Goal: Transaction & Acquisition: Purchase product/service

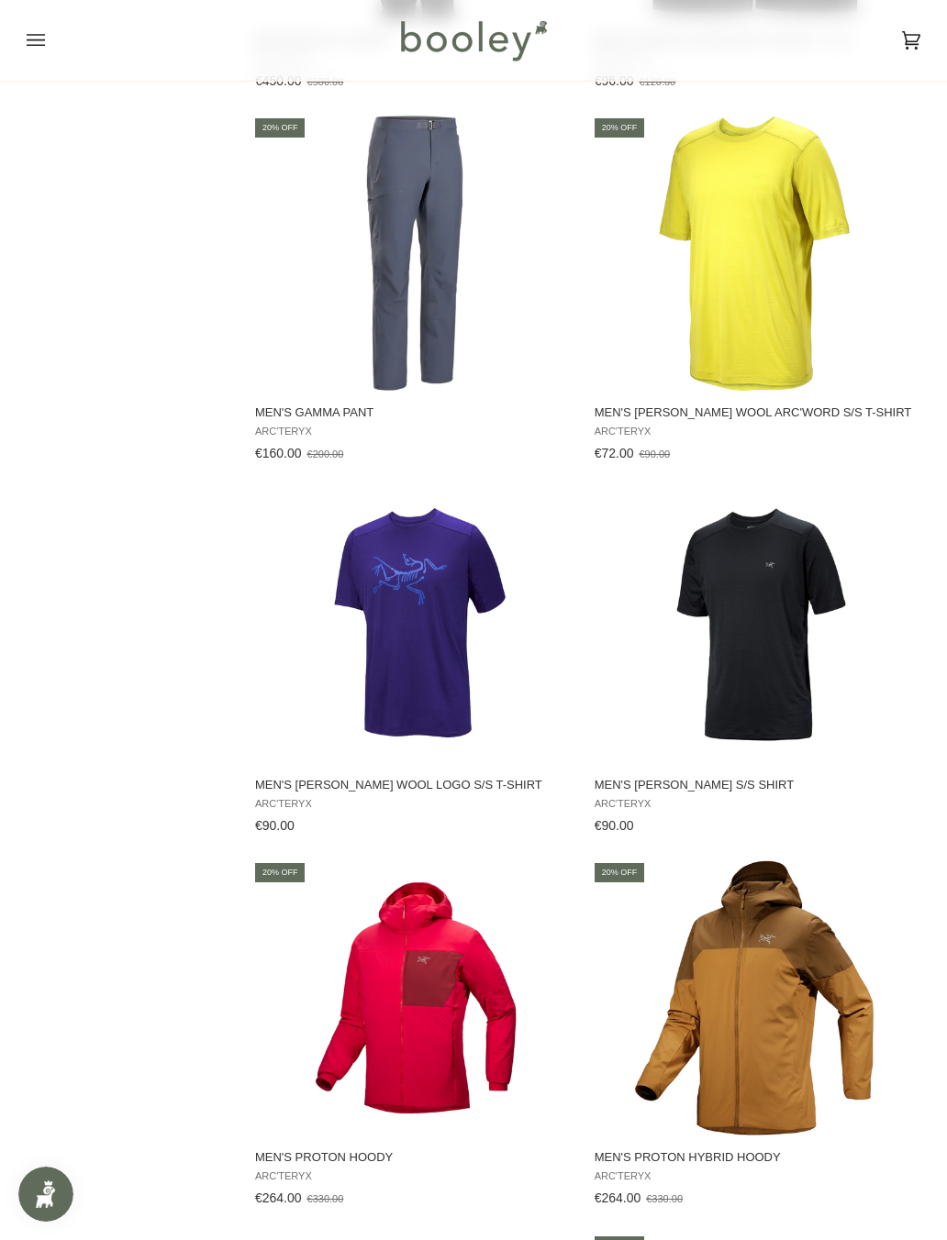
scroll to position [1809, 0]
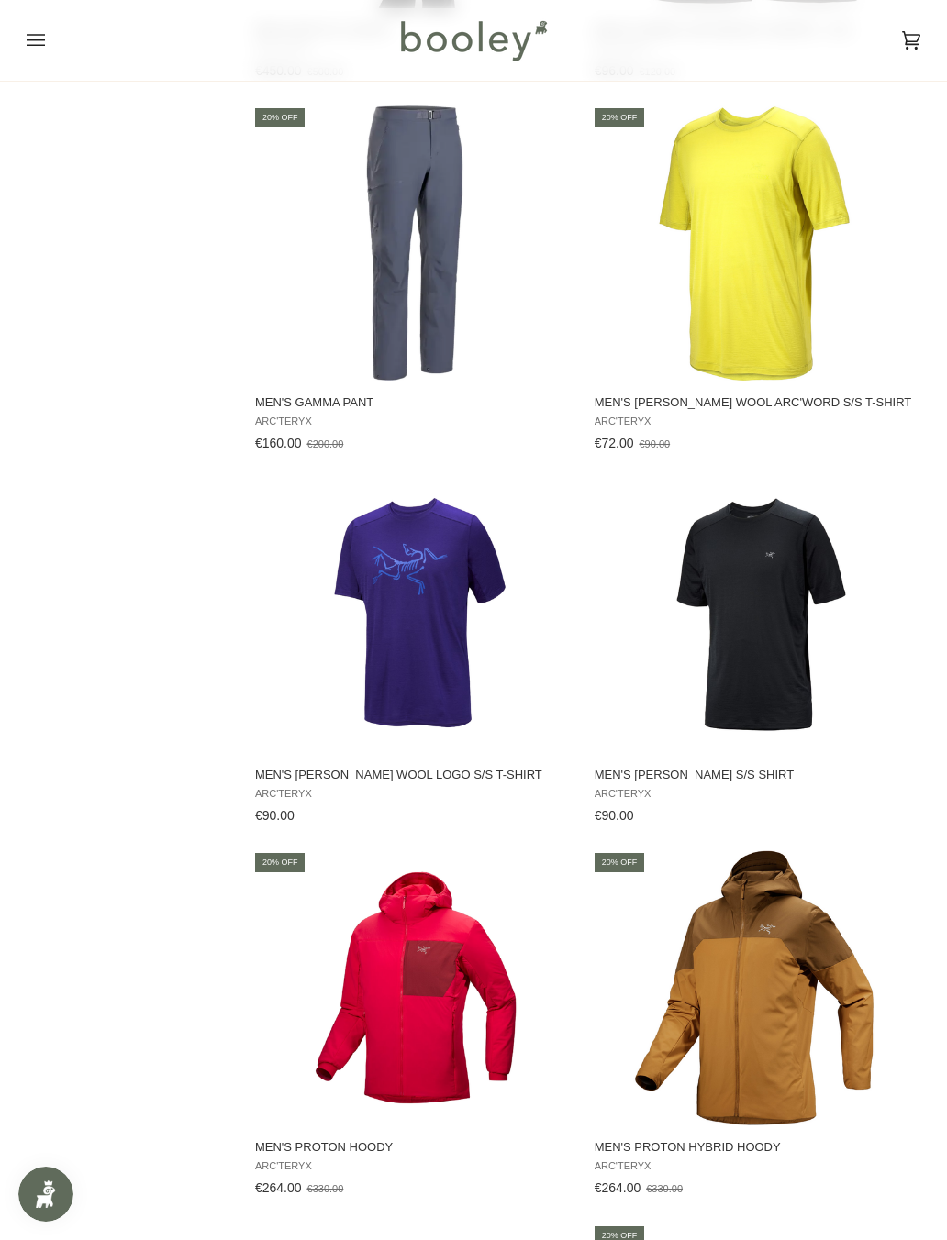
click at [774, 668] on img "Men's Ionia Merino Wool S/S Shirt" at bounding box center [753, 615] width 275 height 275
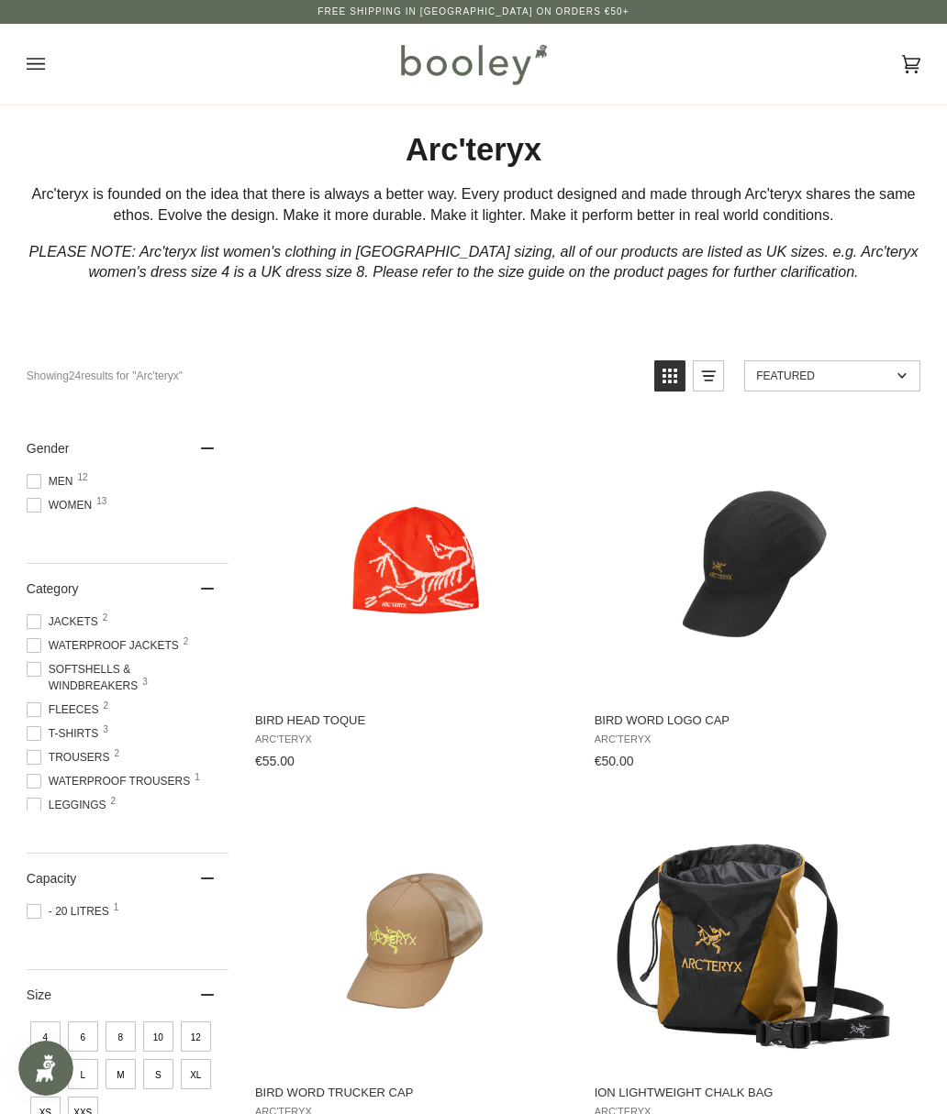
scroll to position [1860, 0]
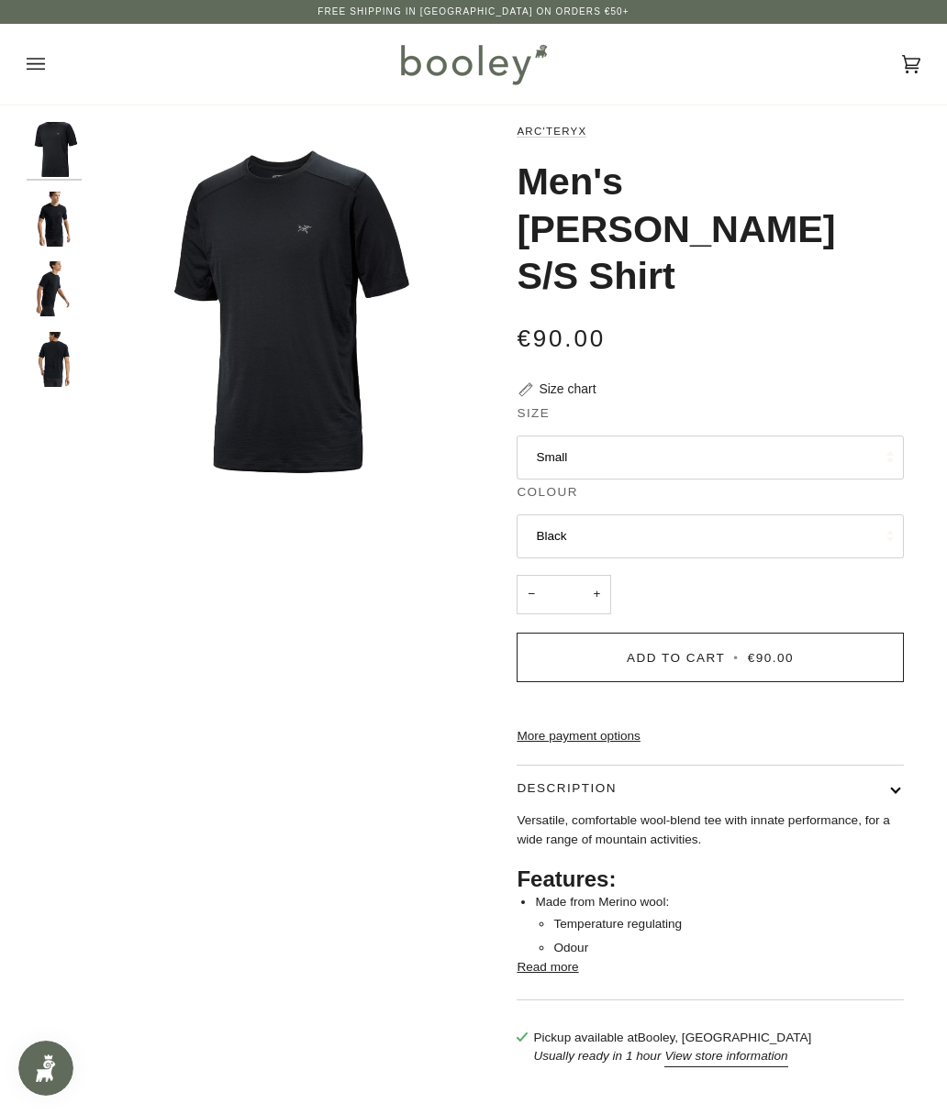
click at [865, 436] on button "Small" at bounding box center [709, 458] width 386 height 44
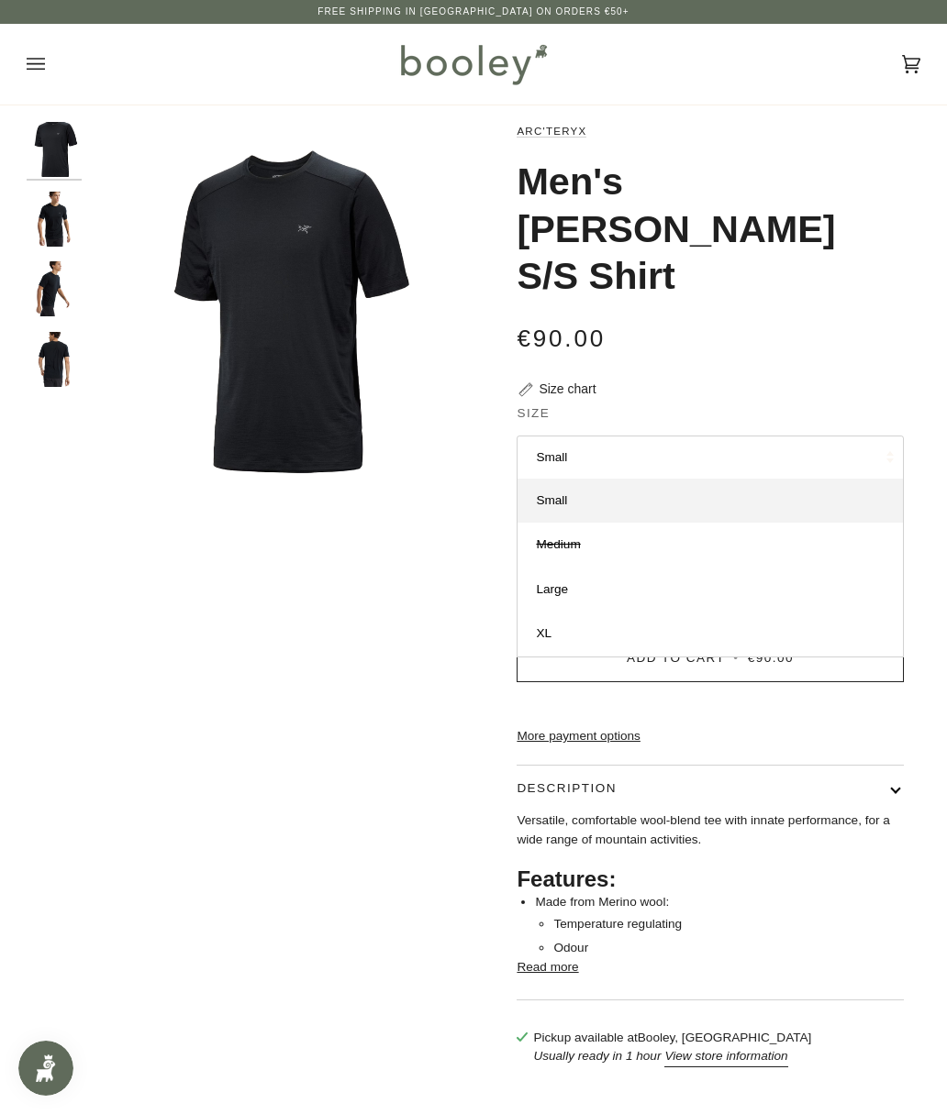
click at [785, 612] on link "XL" at bounding box center [709, 634] width 384 height 44
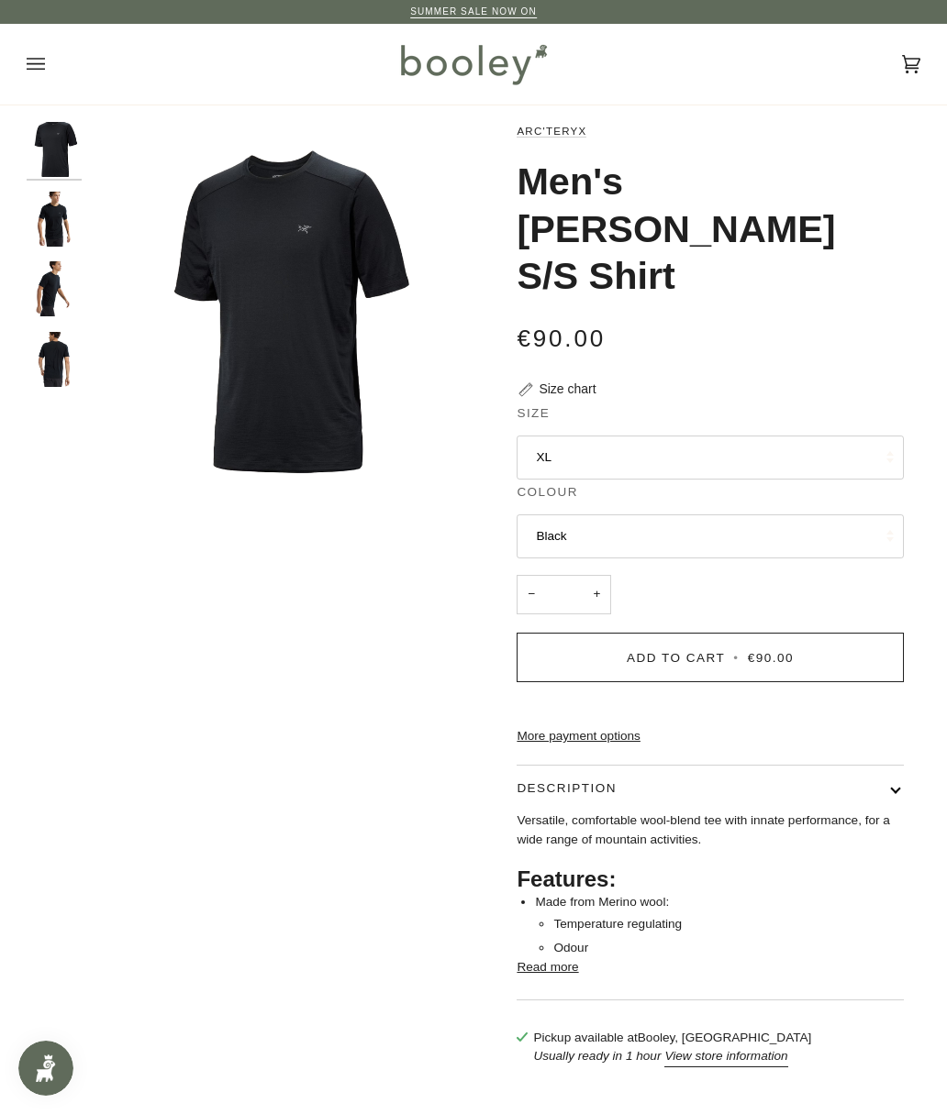
click at [44, 225] on img "Arc'teryx Men's Ionia Merino Wool S/S Shirt Black - Booley Galway" at bounding box center [54, 219] width 55 height 55
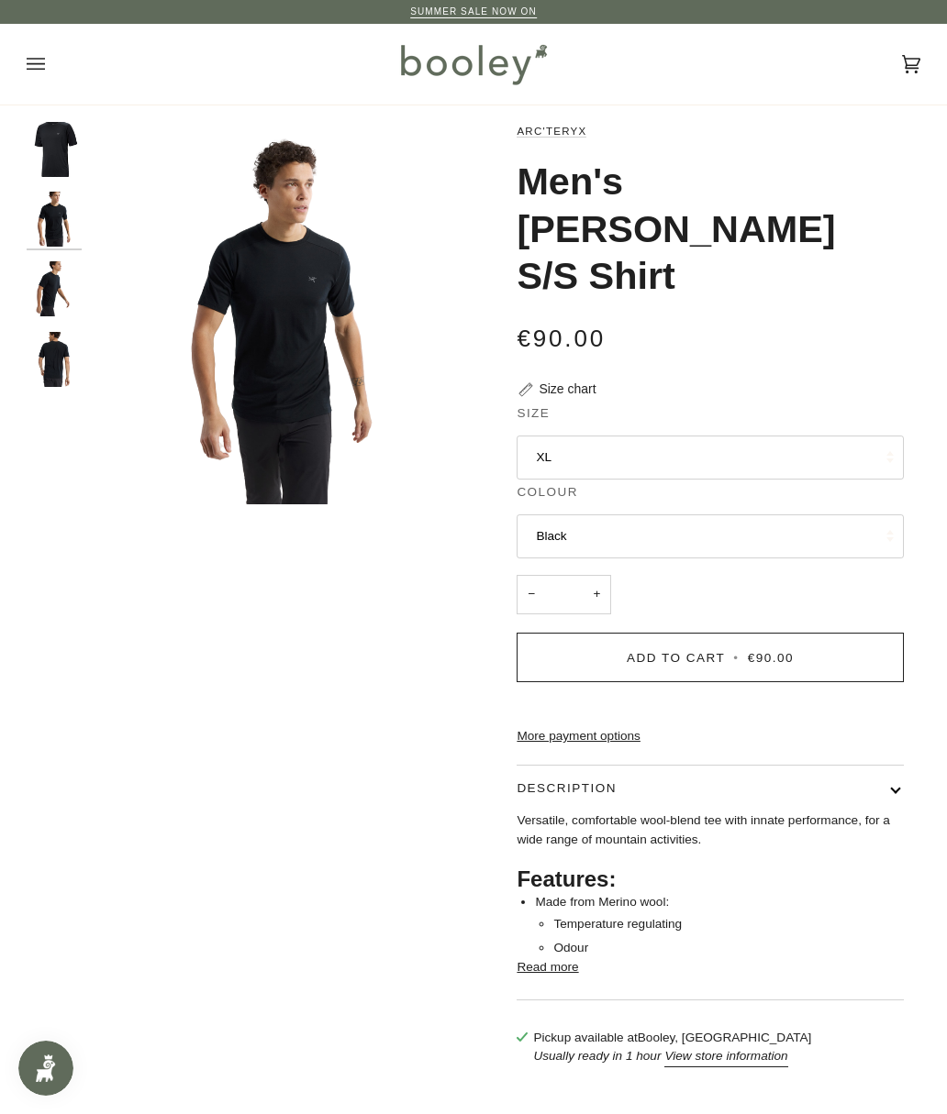
click at [37, 299] on img "Arc'teryx Men's Ionia Merino Wool S/S Shirt Black - Booley Galway" at bounding box center [54, 288] width 55 height 55
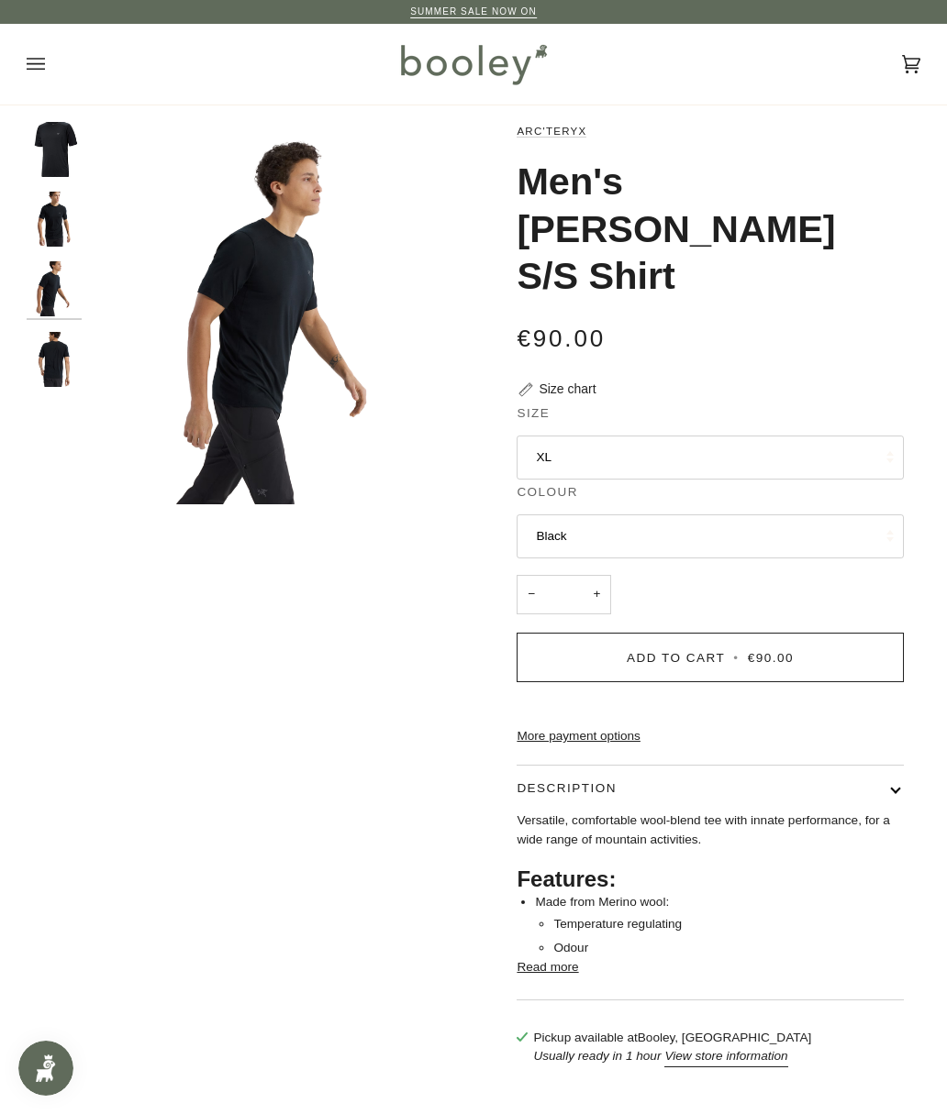
click at [36, 360] on img "Arc'teryx Men's Ionia Merino Wool S/S Shirt Black - Booley Galway" at bounding box center [54, 359] width 55 height 55
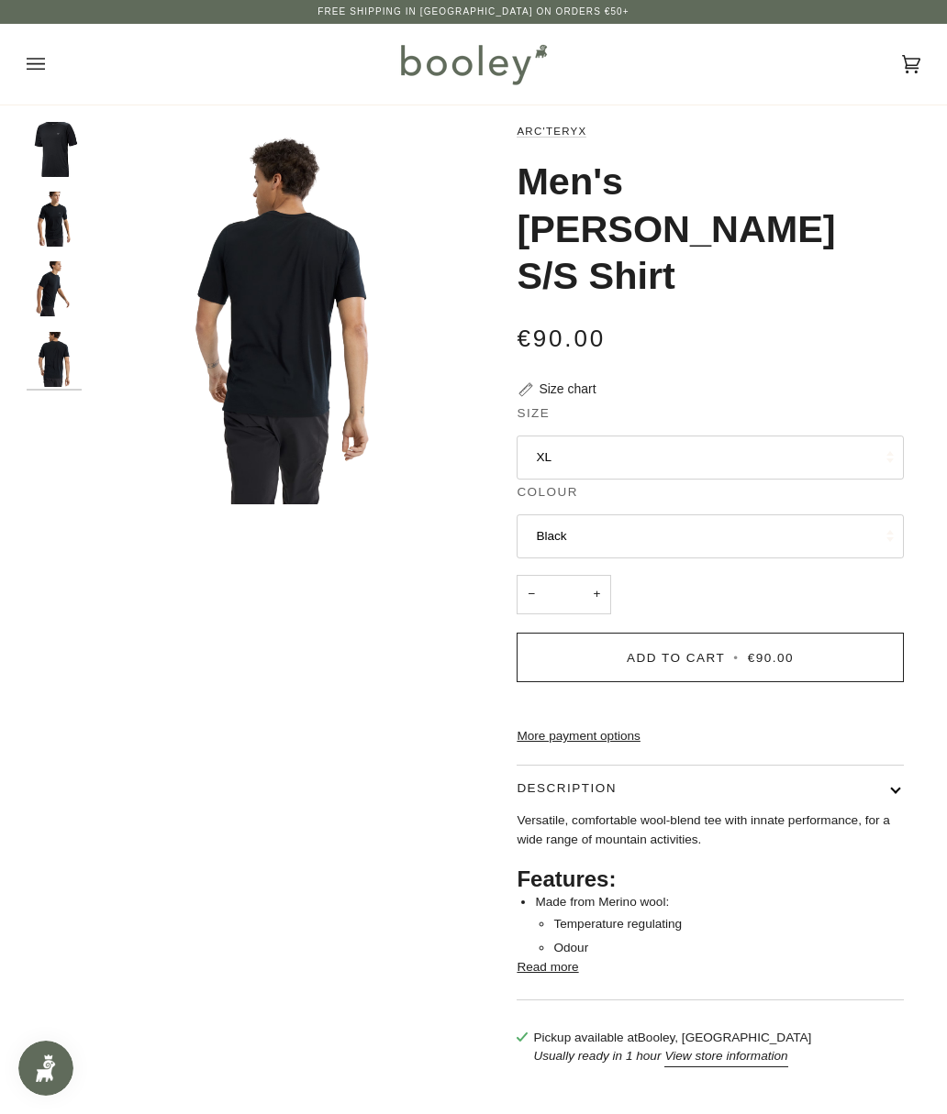
click at [54, 228] on img "Arc'teryx Men's Ionia Merino Wool S/S Shirt Black - Booley Galway" at bounding box center [54, 219] width 55 height 55
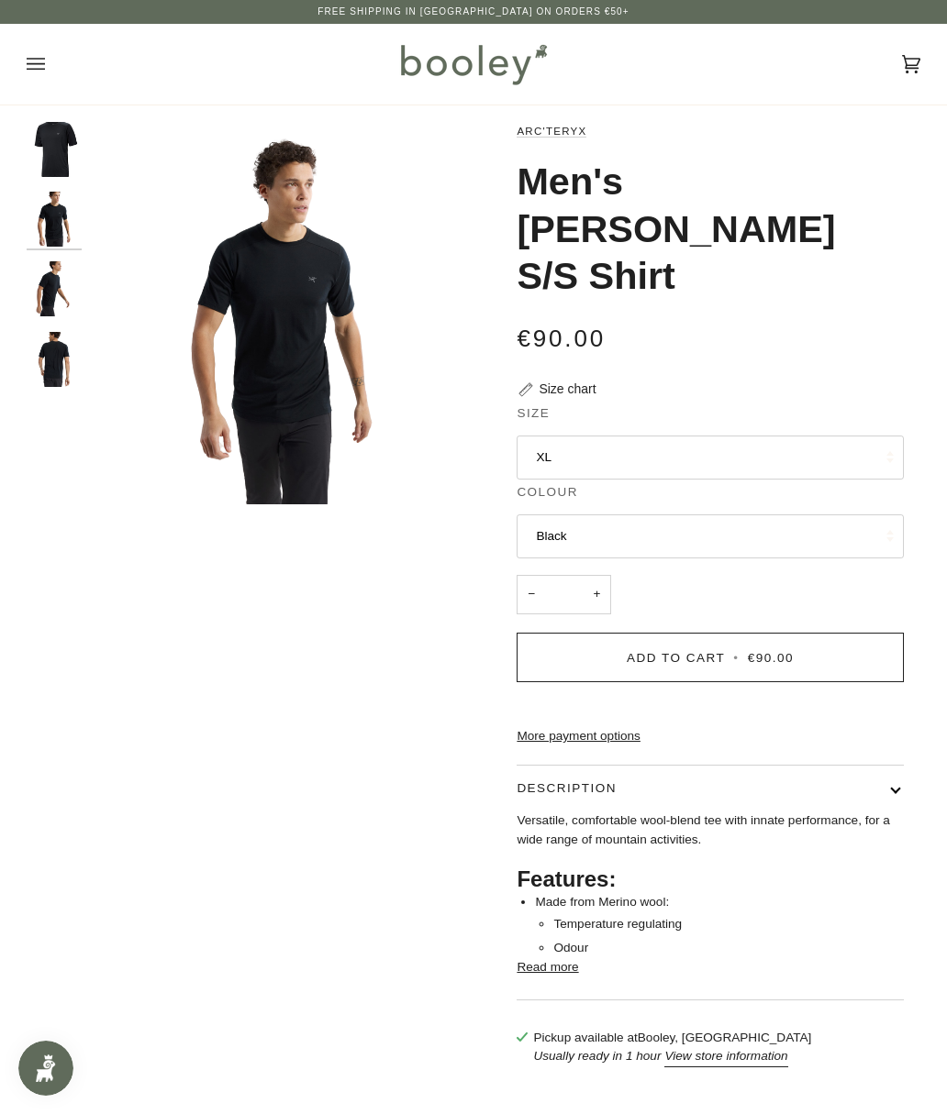
click at [564, 959] on button "Read more" at bounding box center [546, 968] width 61 height 18
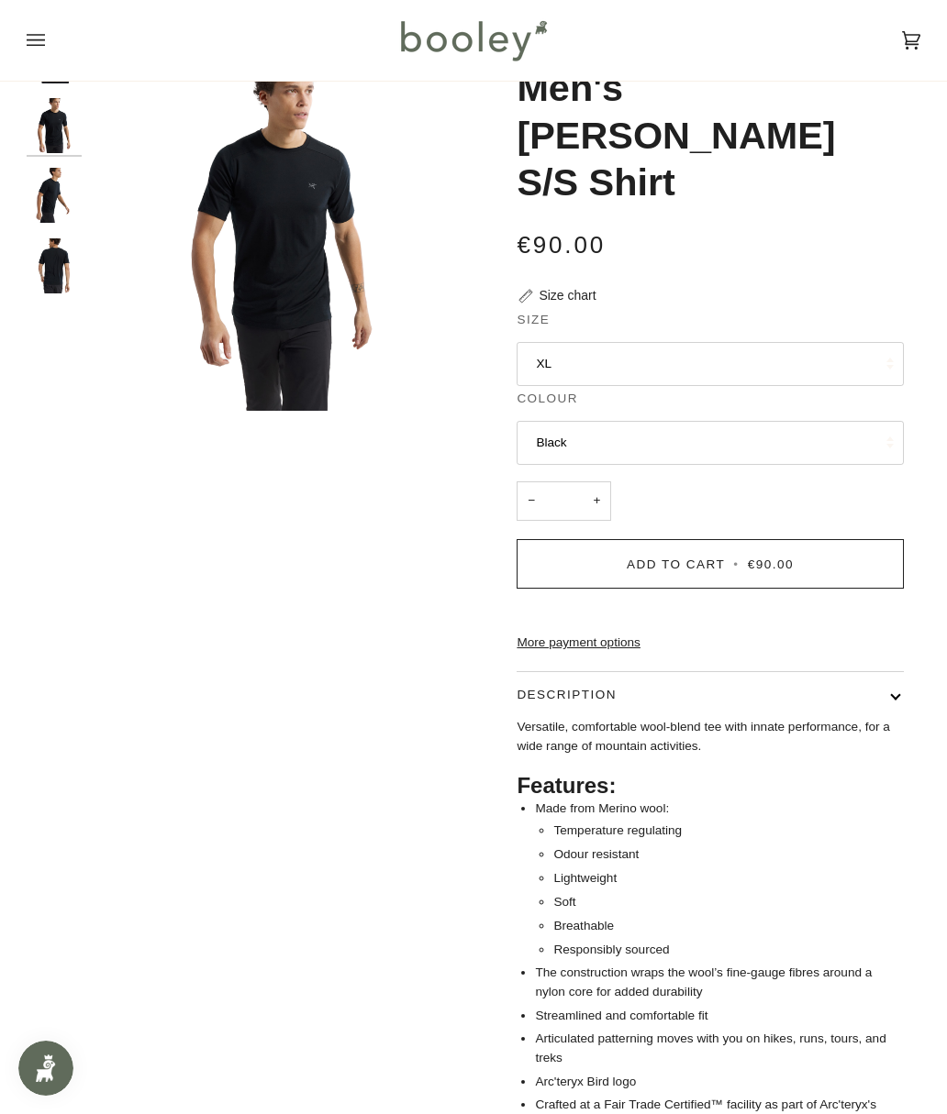
scroll to position [78, 0]
